Goal: Transaction & Acquisition: Purchase product/service

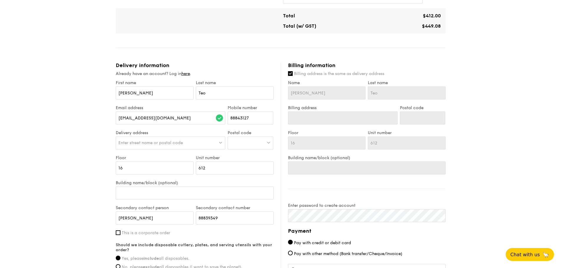
scroll to position [265, 0]
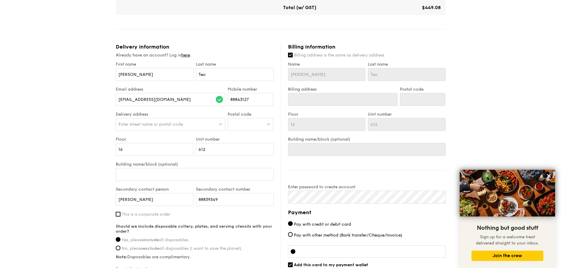
click at [176, 126] on span "Enter street name or postal code" at bounding box center [150, 124] width 64 height 5
click at [235, 126] on div at bounding box center [250, 124] width 46 height 13
type input "821436"
click at [263, 139] on div "[STREET_ADDRESS] 821436" at bounding box center [250, 137] width 40 height 6
type input "[GEOGRAPHIC_DATA][STREET_ADDRESS]"
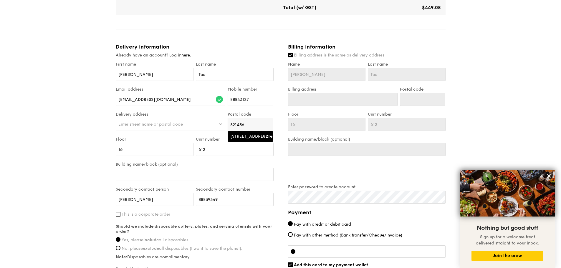
type input "821436"
click at [242, 125] on span "821436" at bounding box center [237, 124] width 14 height 5
click at [268, 124] on input "821436" at bounding box center [250, 124] width 45 height 13
click at [240, 125] on input "search" at bounding box center [250, 124] width 45 height 13
type input "821442"
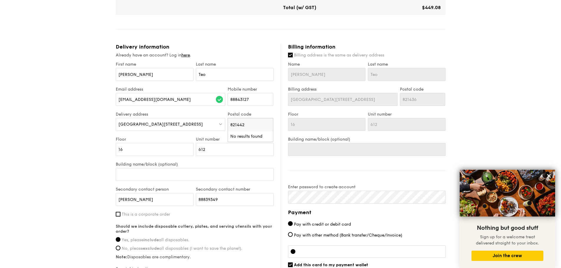
click at [269, 126] on input "821442" at bounding box center [250, 124] width 45 height 13
click at [248, 123] on input "search" at bounding box center [250, 124] width 45 height 13
type input "821436"
click at [250, 139] on div "[STREET_ADDRESS]" at bounding box center [245, 137] width 30 height 6
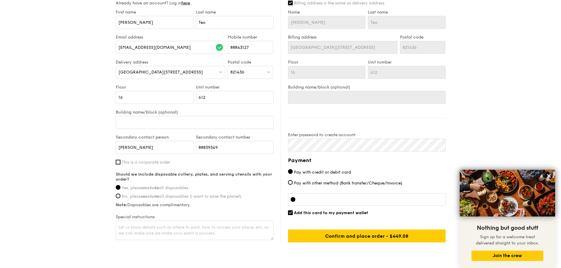
scroll to position [338, 0]
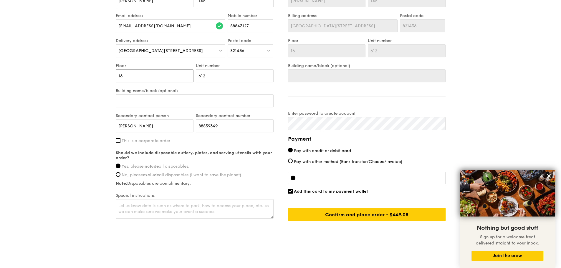
drag, startPoint x: 154, startPoint y: 76, endPoint x: 81, endPoint y: 77, distance: 73.0
type input "0"
type input "09"
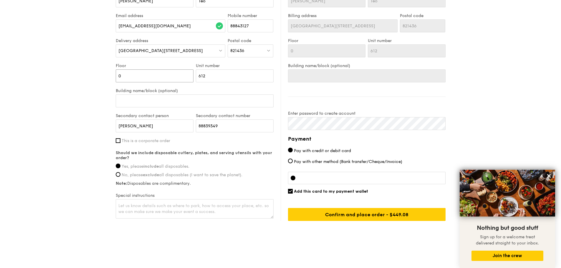
type input "09"
type input "1"
type input "15"
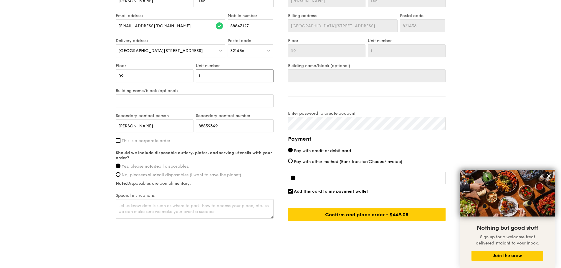
type input "15"
type input "154"
type input "1547"
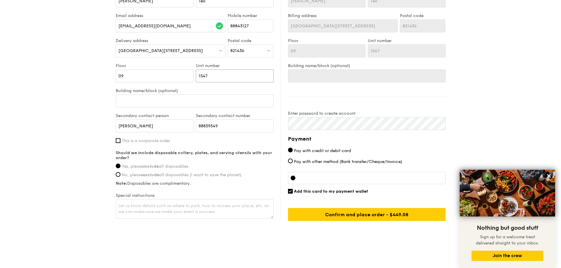
type input "1547"
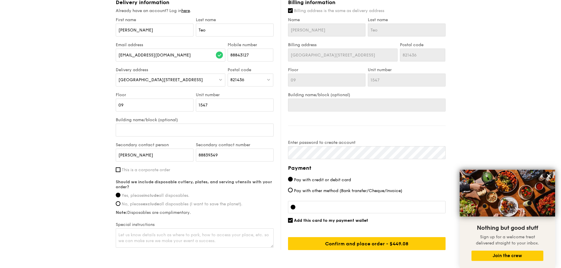
scroll to position [309, 0]
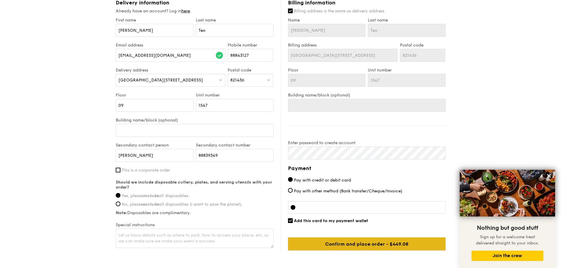
click at [281, 202] on input "Confirm and place order - $449.08" at bounding box center [366, 243] width 157 height 13
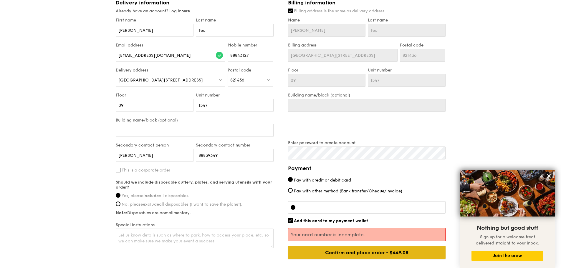
click at [281, 202] on input "Confirm and place order - $449.08" at bounding box center [366, 252] width 157 height 13
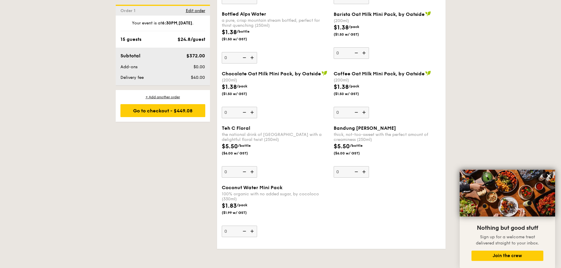
scroll to position [1679, 0]
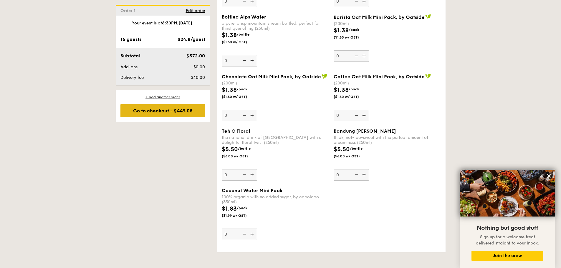
click at [165, 112] on div "Go to checkout - $449.08" at bounding box center [162, 110] width 85 height 13
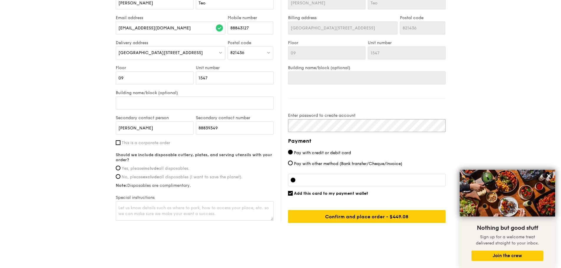
scroll to position [338, 0]
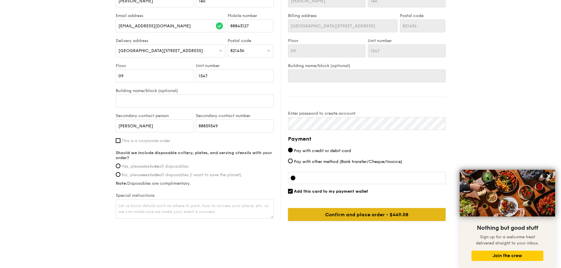
click at [281, 202] on input "Confirm and place order - $449.08" at bounding box center [366, 214] width 157 height 13
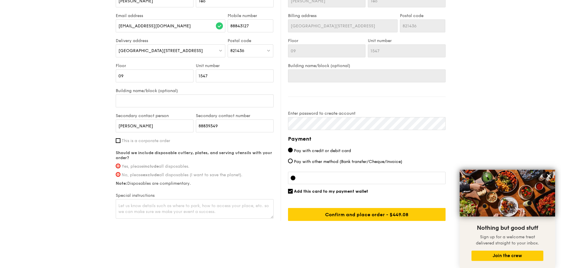
click at [118, 165] on input "Yes, please include all disposables." at bounding box center [118, 166] width 5 height 5
radio input "true"
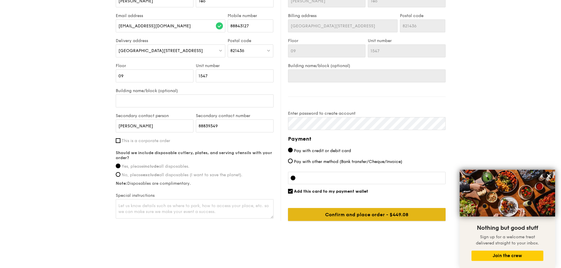
click at [281, 202] on input "Confirm and place order - $449.08" at bounding box center [366, 214] width 157 height 13
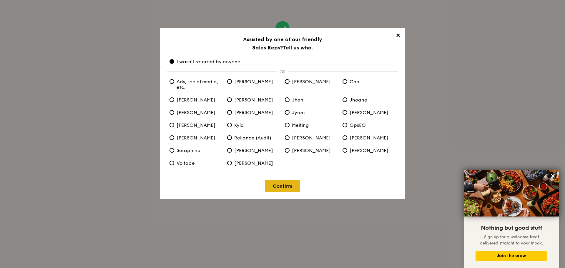
click at [278, 188] on link "Confirm" at bounding box center [282, 186] width 35 height 12
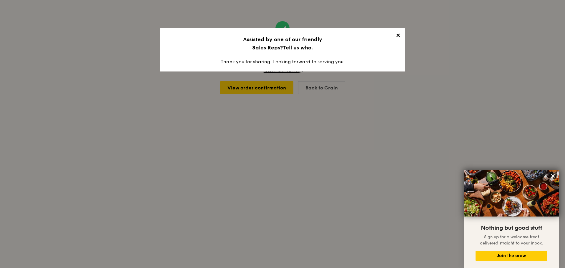
click at [281, 37] on span "✕" at bounding box center [398, 36] width 8 height 8
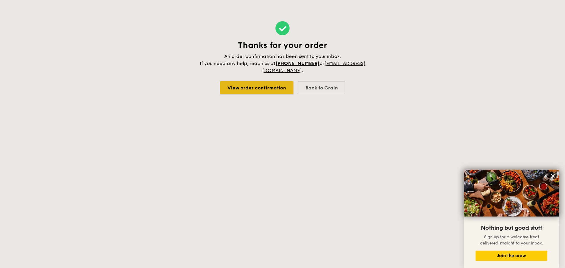
click at [268, 92] on link "View order confirmation" at bounding box center [256, 87] width 73 height 13
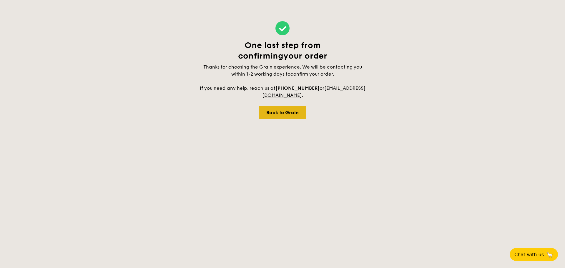
click at [294, 115] on div "Back to Grain" at bounding box center [282, 112] width 47 height 13
select select
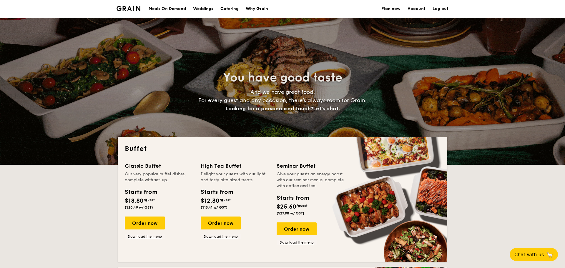
select select
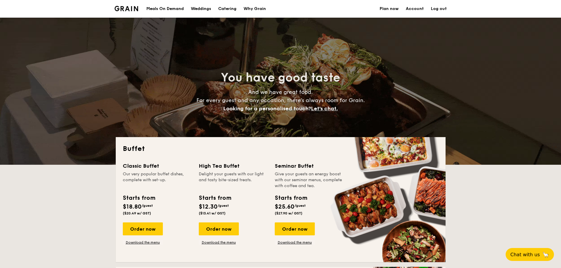
click at [412, 9] on link "Account" at bounding box center [415, 9] width 18 height 18
